Goal: Task Accomplishment & Management: Use online tool/utility

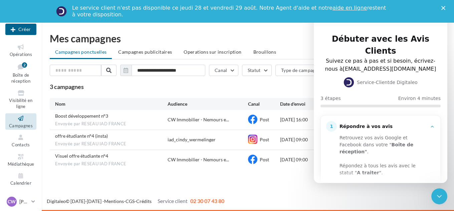
click at [204, 93] on div "**********" at bounding box center [248, 117] width 396 height 105
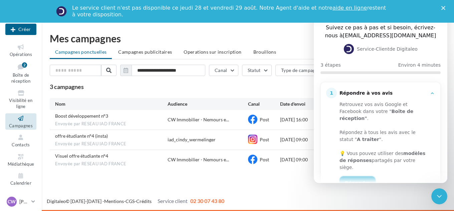
click at [352, 176] on link "Répondre" at bounding box center [357, 182] width 36 height 13
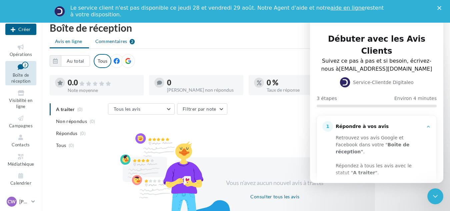
click at [100, 40] on span "Commentaires" at bounding box center [111, 41] width 32 height 7
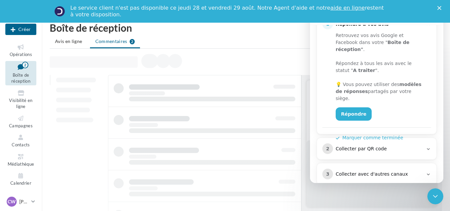
scroll to position [102, 0]
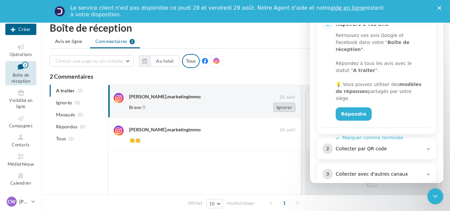
click at [284, 109] on button "Ignorer" at bounding box center [285, 107] width 22 height 9
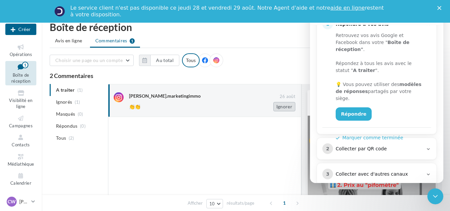
scroll to position [396, 0]
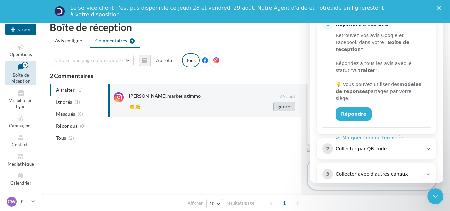
click at [281, 105] on button "Ignorer" at bounding box center [285, 106] width 22 height 9
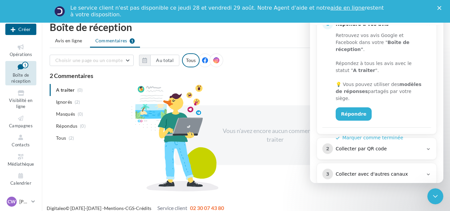
click at [376, 146] on div "Collecter par QR code" at bounding box center [379, 149] width 87 height 7
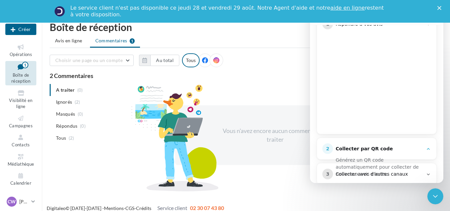
scroll to position [114, 0]
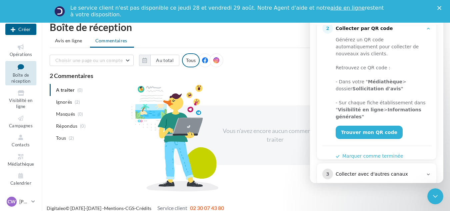
click at [366, 169] on div "3 Collecter avec d'autres canaux" at bounding box center [377, 174] width 109 height 11
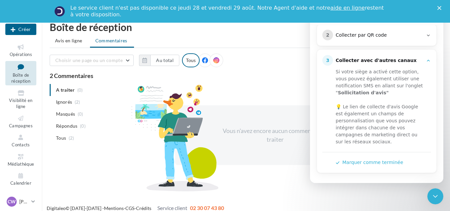
scroll to position [105, 0]
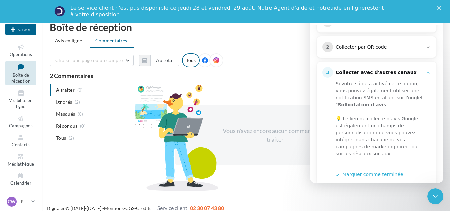
click at [366, 171] on button "Marquer comme terminée" at bounding box center [370, 174] width 68 height 7
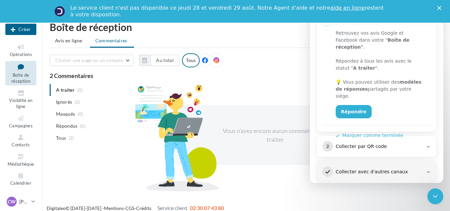
scroll to position [102, 0]
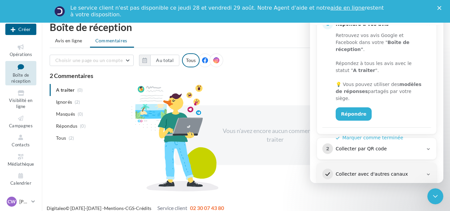
click at [369, 134] on button "Marquer comme terminée" at bounding box center [370, 137] width 68 height 7
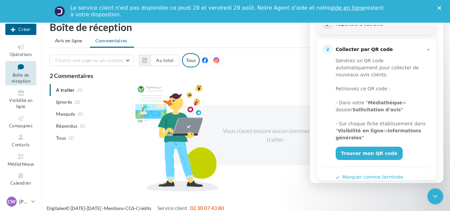
click at [367, 174] on button "Marquer comme terminée" at bounding box center [370, 177] width 68 height 7
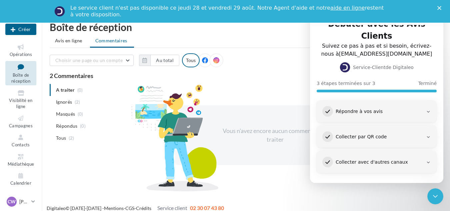
scroll to position [3, 0]
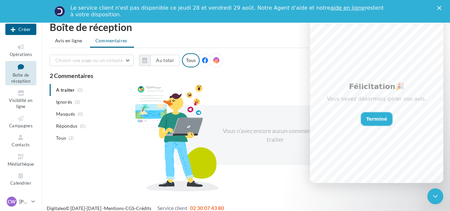
click at [375, 117] on button "Terminé" at bounding box center [377, 118] width 32 height 13
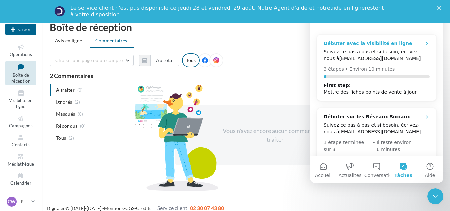
click at [362, 48] on div "Débuter avec la visibilité en ligne Suivez ce pas à pas et si besoin, écrivez-n…" at bounding box center [377, 67] width 120 height 67
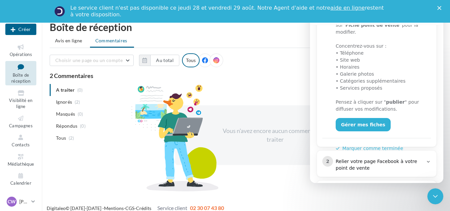
scroll to position [196, 0]
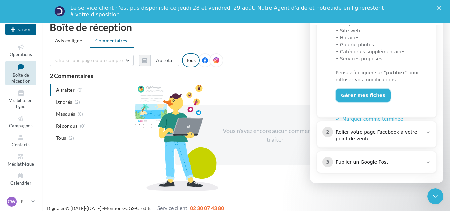
click at [357, 89] on link "Gérer mes fiches" at bounding box center [363, 95] width 55 height 13
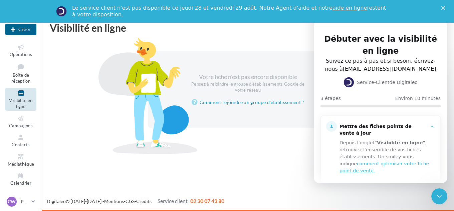
click at [248, 140] on div at bounding box center [250, 141] width 401 height 11
click at [252, 171] on div "Nouvelle campagne Créer Opérations Boîte de réception Visibilité en ligne Campa…" at bounding box center [227, 117] width 454 height 188
click at [19, 120] on icon at bounding box center [20, 119] width 27 height 8
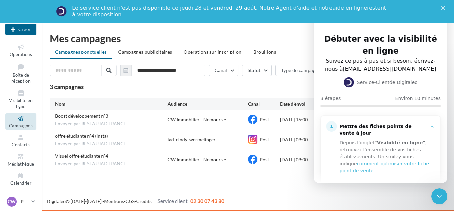
click at [266, 83] on div "3 campagnes Exporter" at bounding box center [248, 86] width 396 height 11
click at [442, 8] on icon "Fermer" at bounding box center [443, 8] width 4 height 4
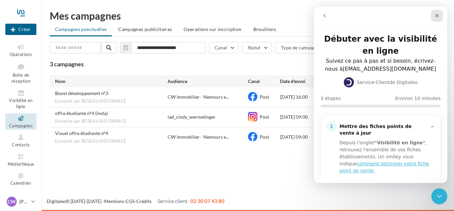
click at [437, 15] on icon "Fermer" at bounding box center [436, 15] width 5 height 5
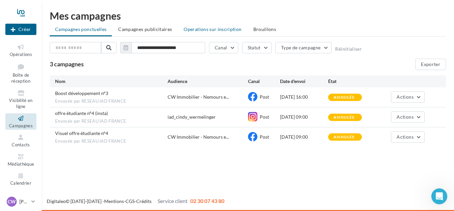
click at [215, 33] on li "Operations sur inscription" at bounding box center [212, 29] width 68 height 12
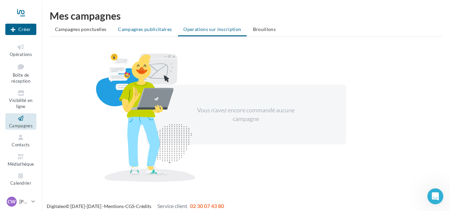
click at [137, 26] on span "Campagnes publicitaires" at bounding box center [145, 29] width 54 height 6
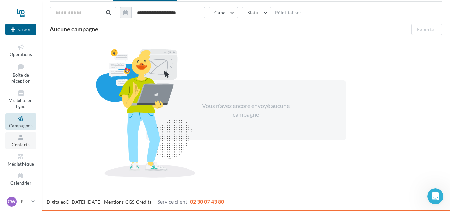
scroll to position [35, 0]
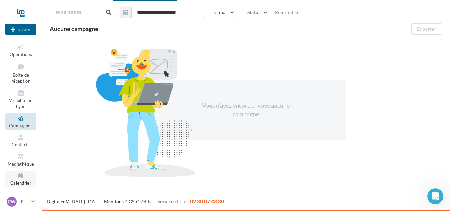
click at [21, 177] on icon at bounding box center [20, 176] width 27 height 8
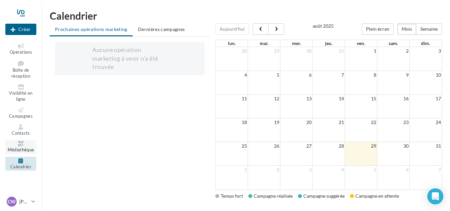
click at [26, 150] on span "Médiathèque" at bounding box center [21, 149] width 27 height 5
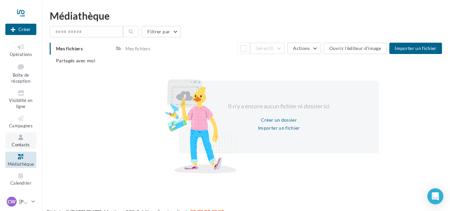
click at [19, 142] on link "Contacts" at bounding box center [20, 140] width 31 height 16
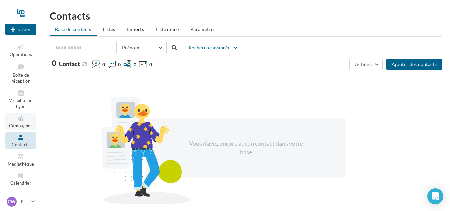
click at [21, 121] on icon at bounding box center [20, 119] width 27 height 8
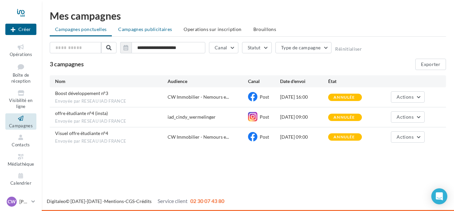
click at [147, 32] on li "Campagnes publicitaires" at bounding box center [145, 29] width 64 height 12
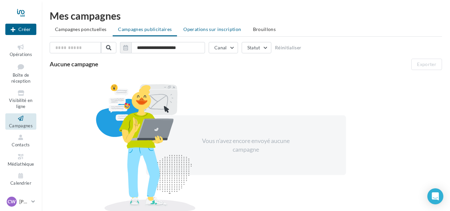
click at [199, 28] on span "Operations sur inscription" at bounding box center [212, 29] width 58 height 6
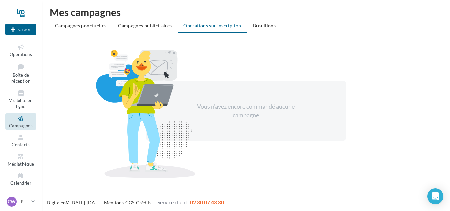
scroll to position [5, 0]
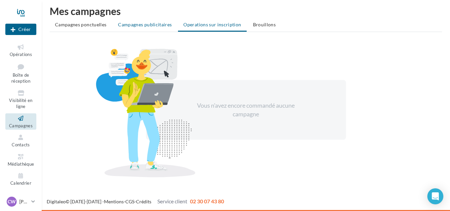
click at [133, 25] on span "Campagnes publicitaires" at bounding box center [145, 25] width 54 height 6
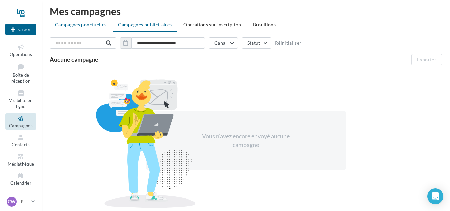
click at [90, 29] on li "Campagnes ponctuelles" at bounding box center [81, 25] width 62 height 12
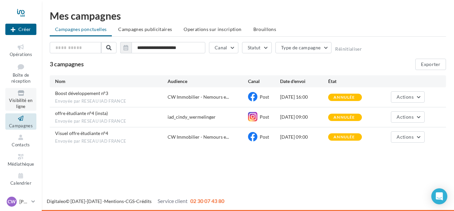
click at [19, 107] on span "Visibilité en ligne" at bounding box center [20, 104] width 23 height 12
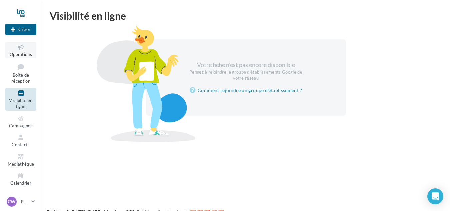
click at [21, 45] on icon at bounding box center [20, 47] width 27 height 8
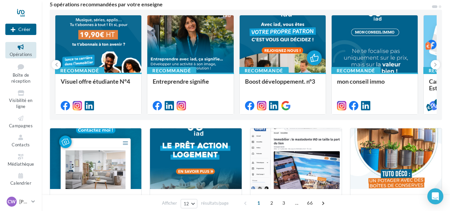
scroll to position [67, 0]
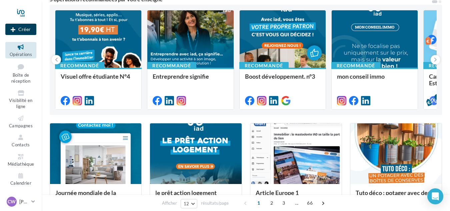
click at [19, 32] on button "Créer" at bounding box center [20, 29] width 31 height 11
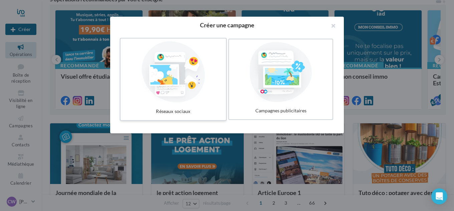
click at [173, 105] on div "Réseaux sociaux" at bounding box center [173, 111] width 100 height 12
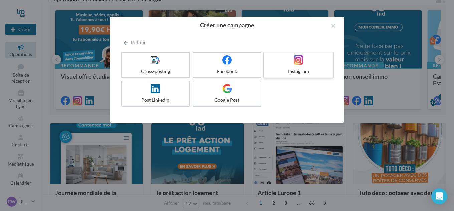
click at [301, 66] on label "Instagram" at bounding box center [298, 65] width 70 height 27
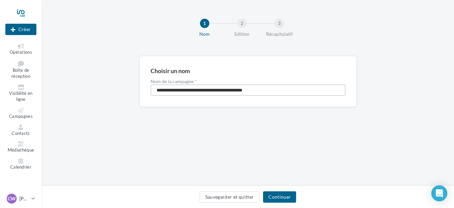
drag, startPoint x: 283, startPoint y: 90, endPoint x: 0, endPoint y: 73, distance: 283.1
click at [0, 73] on div "Nouvelle campagne Créer Opérations Boîte de réception Visibilité en ligne Campa…" at bounding box center [227, 104] width 454 height 208
type input "**********"
click at [276, 199] on button "Continuer" at bounding box center [279, 196] width 33 height 11
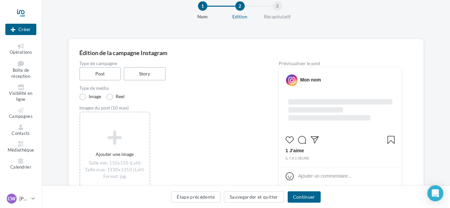
scroll to position [33, 0]
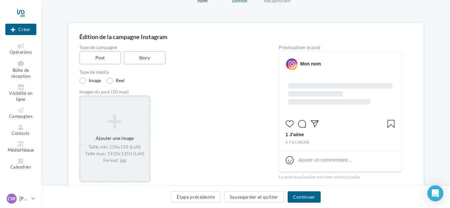
click at [108, 128] on icon at bounding box center [115, 121] width 64 height 16
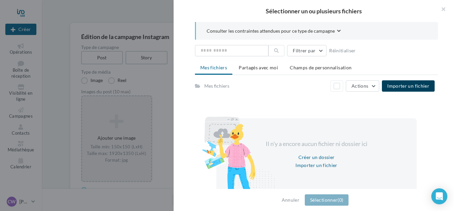
click at [397, 88] on span "Importer un fichier" at bounding box center [408, 86] width 42 height 6
click at [405, 86] on span "Importer un fichier" at bounding box center [408, 86] width 42 height 6
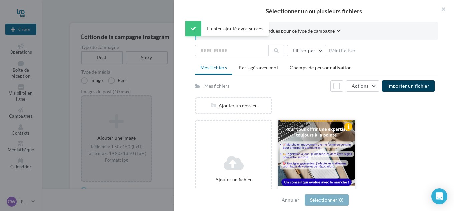
click at [309, 134] on div at bounding box center [316, 153] width 77 height 67
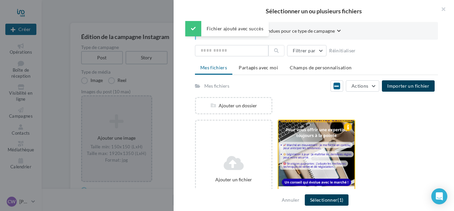
click at [309, 202] on button "Sélectionner (1)" at bounding box center [327, 199] width 44 height 11
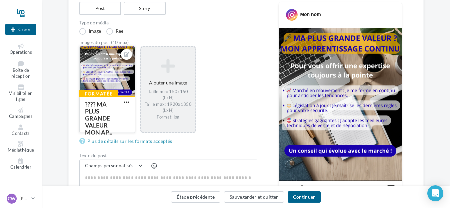
scroll to position [67, 0]
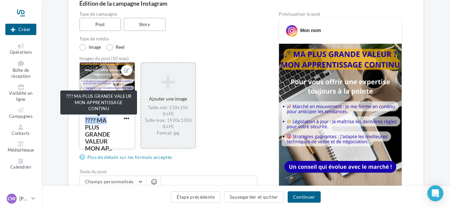
drag, startPoint x: 111, startPoint y: 103, endPoint x: 104, endPoint y: 123, distance: 21.4
click at [104, 123] on div "Formatée ????️ MA PLUS GRANDE VALEUR MON AP..." at bounding box center [107, 105] width 56 height 87
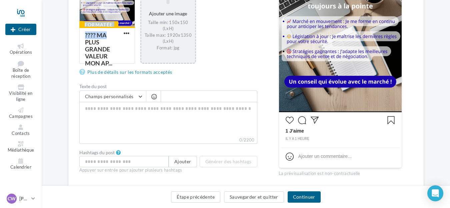
scroll to position [167, 0]
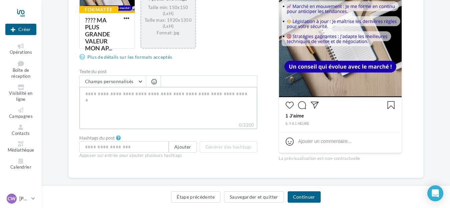
click at [93, 98] on textarea "0/2200" at bounding box center [168, 104] width 178 height 35
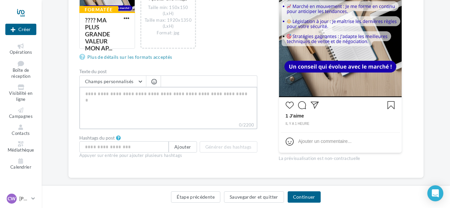
paste textarea "**********"
type textarea "**********"
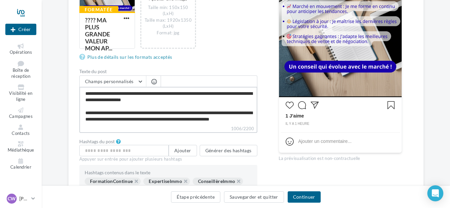
scroll to position [115, 0]
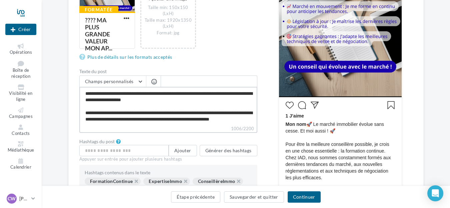
drag, startPoint x: 201, startPoint y: 123, endPoint x: 82, endPoint y: 103, distance: 120.1
click at [82, 103] on textarea "**********" at bounding box center [168, 106] width 178 height 38
type textarea "**********"
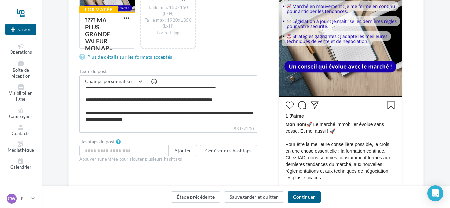
scroll to position [96, 0]
type textarea "**********"
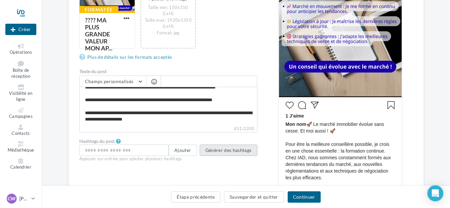
scroll to position [89, 0]
click at [222, 151] on button "Générer des hashtags" at bounding box center [229, 149] width 58 height 11
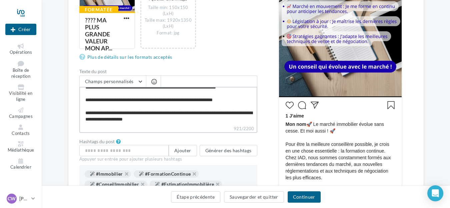
scroll to position [96, 0]
click at [136, 114] on textarea "**********" at bounding box center [168, 106] width 178 height 38
type textarea "**********"
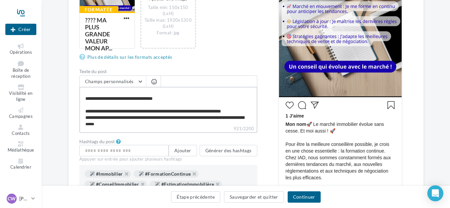
scroll to position [67, 0]
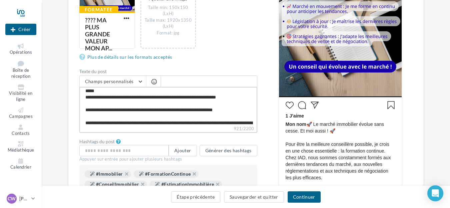
click at [136, 104] on textarea "**********" at bounding box center [168, 106] width 178 height 38
type textarea "**********"
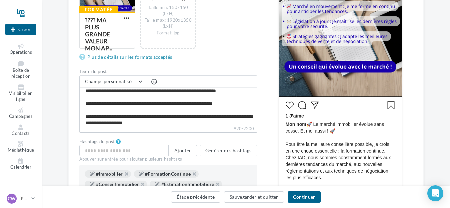
type textarea "**********"
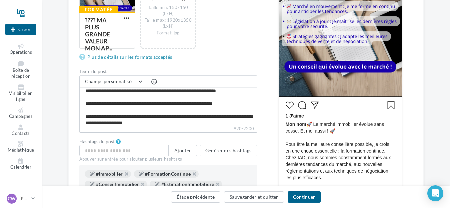
type textarea "**********"
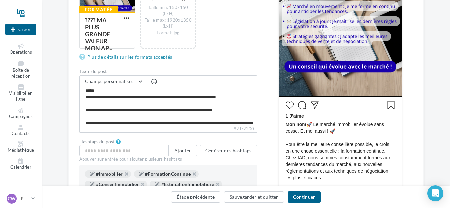
type textarea "**********"
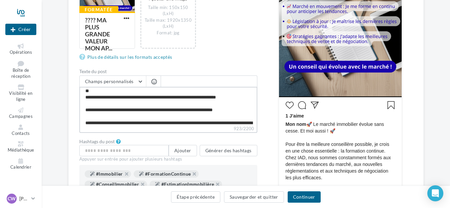
type textarea "**********"
click at [182, 119] on textarea "**********" at bounding box center [168, 106] width 178 height 38
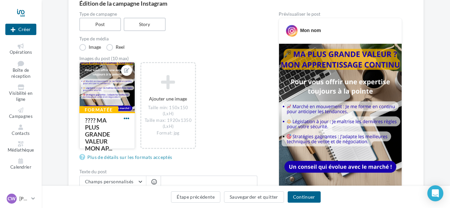
type textarea "**********"
click at [126, 117] on span "button" at bounding box center [127, 118] width 6 height 6
click at [237, 122] on div "Formatée ????️ MA PLUS GRANDE VALEUR MON AP... Remplacer l'image Ouvrir l'édite…" at bounding box center [170, 109] width 183 height 94
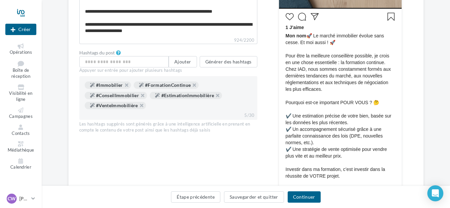
scroll to position [267, 0]
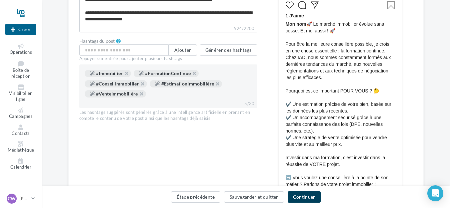
click at [310, 198] on button "Continuer" at bounding box center [304, 196] width 33 height 11
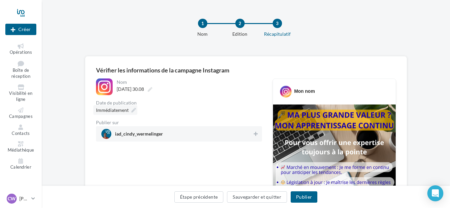
click at [131, 110] on icon at bounding box center [133, 110] width 5 height 5
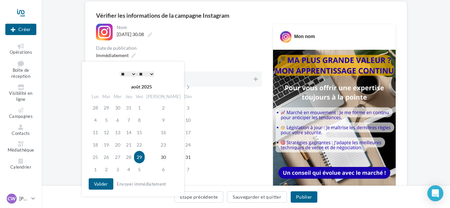
scroll to position [67, 0]
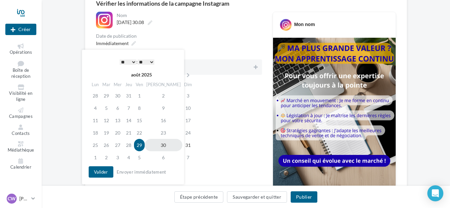
click at [155, 143] on td "30" at bounding box center [164, 145] width 38 height 12
click at [123, 61] on select "* * * * * * * * * * ** ** ** ** ** ** ** ** ** ** ** ** ** **" at bounding box center [128, 61] width 17 height 5
click at [96, 174] on button "Valider" at bounding box center [101, 171] width 25 height 11
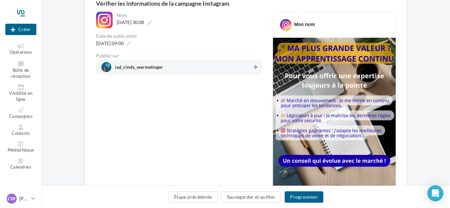
click at [257, 66] on icon at bounding box center [256, 67] width 4 height 5
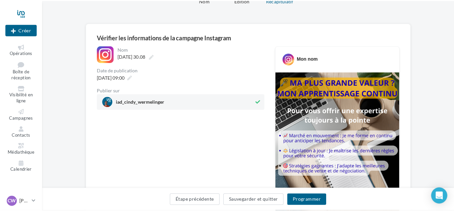
scroll to position [0, 0]
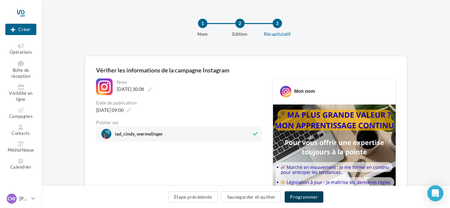
click at [300, 198] on button "Programmer" at bounding box center [304, 196] width 39 height 11
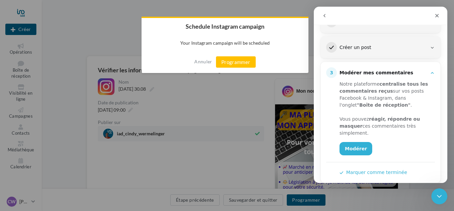
scroll to position [114, 0]
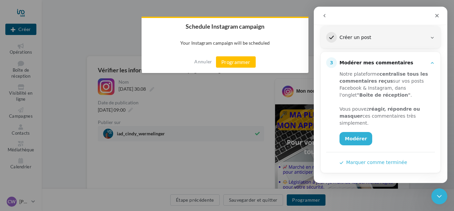
click at [378, 163] on button "Marquer comme terminée" at bounding box center [373, 162] width 68 height 7
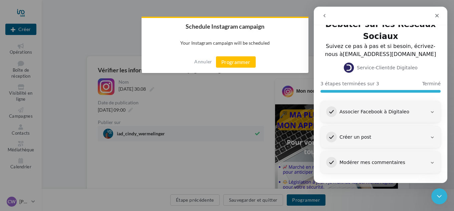
scroll to position [15, 0]
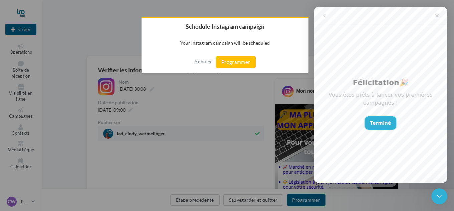
click at [377, 118] on button "Terminé" at bounding box center [381, 122] width 32 height 13
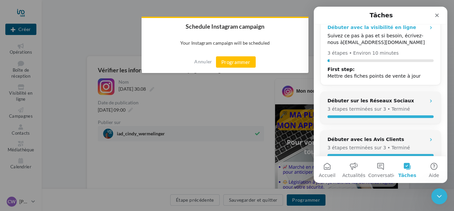
scroll to position [0, 0]
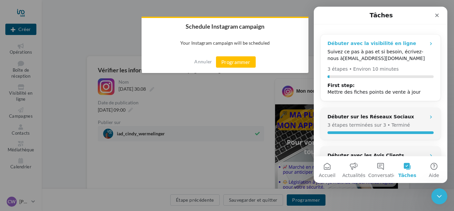
click at [361, 91] on div "Mettre des fiches points de vente à jour" at bounding box center [373, 92] width 93 height 7
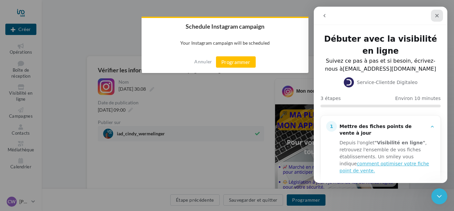
click at [437, 14] on icon "Fermer" at bounding box center [436, 15] width 5 height 5
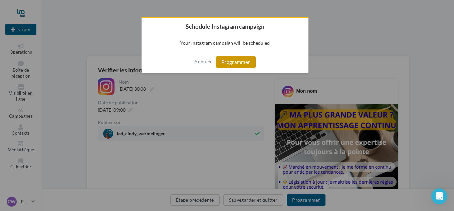
click at [226, 62] on button "Programmer" at bounding box center [236, 61] width 40 height 11
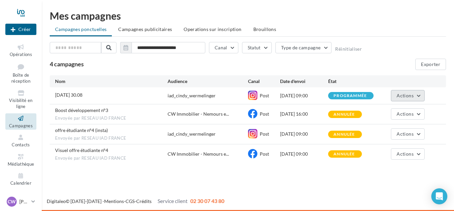
click at [415, 94] on button "Actions" at bounding box center [407, 95] width 33 height 11
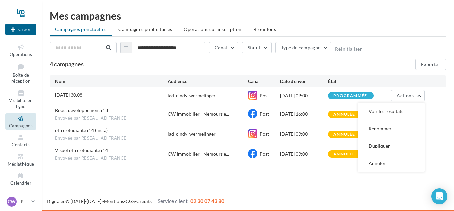
click at [286, 176] on div "**********" at bounding box center [248, 88] width 412 height 177
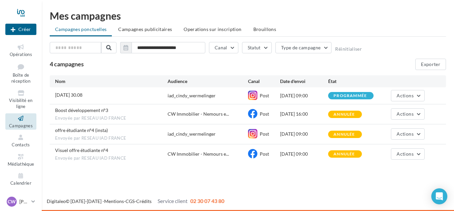
drag, startPoint x: 290, startPoint y: 176, endPoint x: 342, endPoint y: 227, distance: 72.7
click at [342, 211] on html "Nouvelle campagne Créer Opérations Boîte de réception Visibilité en ligne Campa…" at bounding box center [227, 105] width 454 height 211
